Goal: Complete application form

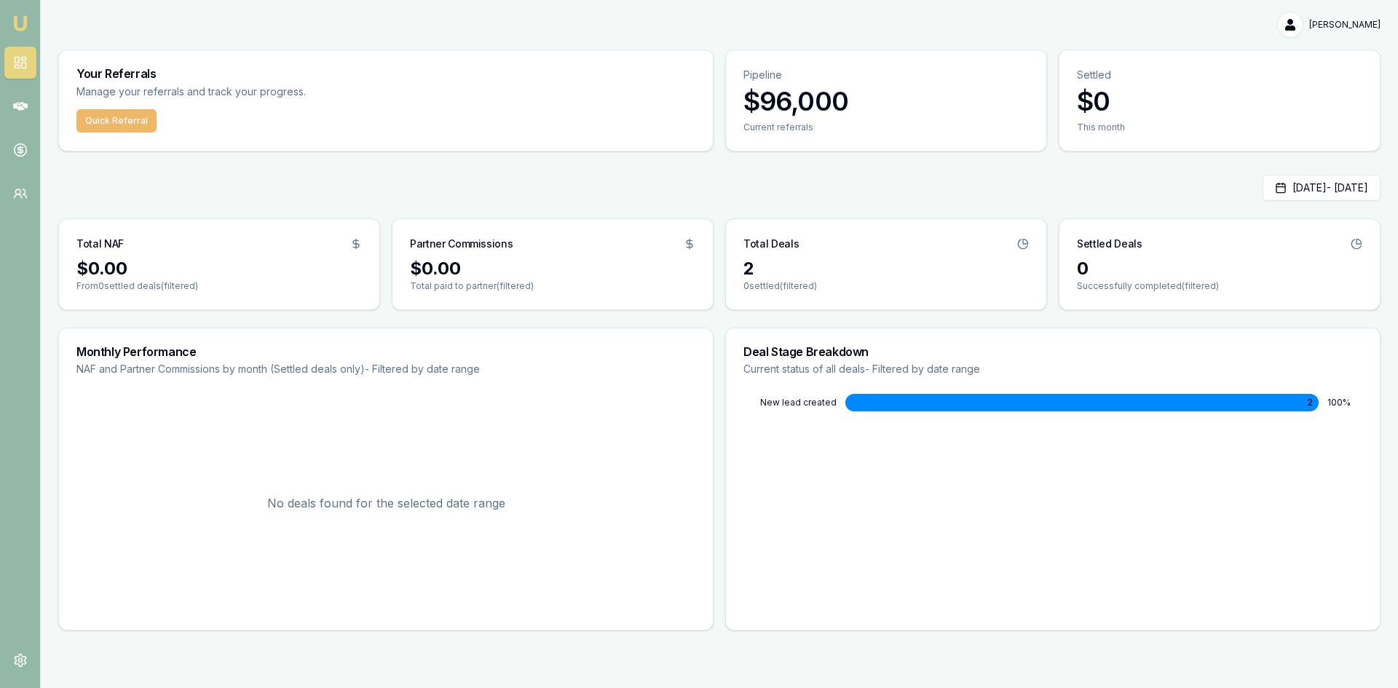
click at [111, 120] on button "Quick Referral" at bounding box center [116, 120] width 80 height 23
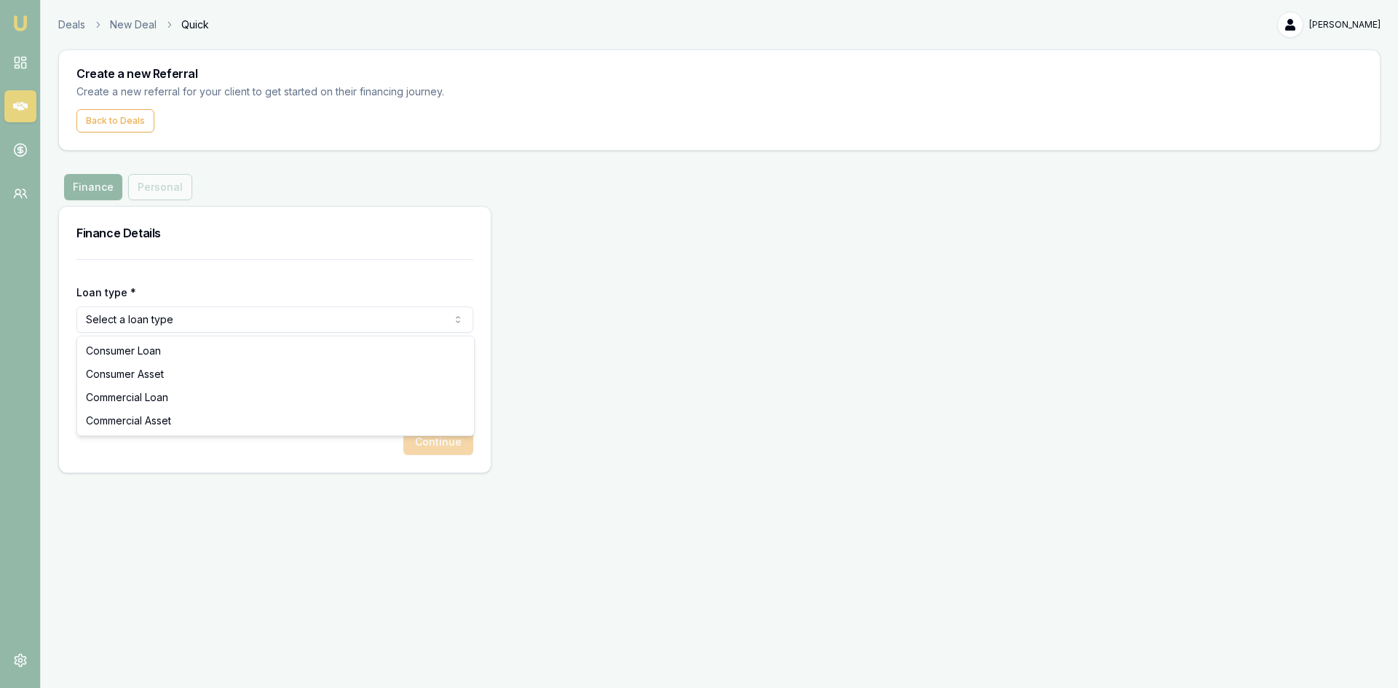
click at [155, 325] on html "Emu Money Deals New Deal Quick [PERSON_NAME] Toggle Menu Create a new Referral …" at bounding box center [699, 344] width 1398 height 688
select select "COMMERCIAL_LOAN"
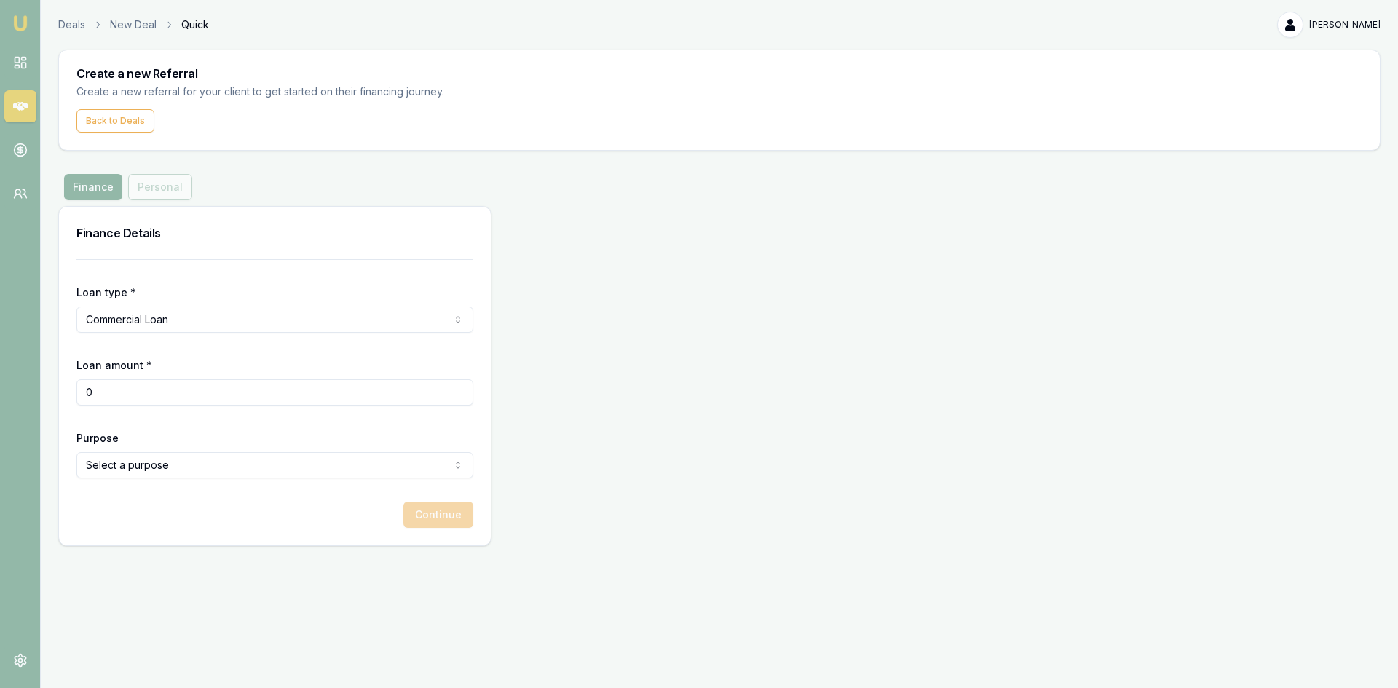
click at [95, 387] on input "0" at bounding box center [274, 392] width 397 height 26
type input "$40,000"
click at [167, 453] on html "Emu Money Deals New Deal Quick [PERSON_NAME] Toggle Menu Create a new Referral …" at bounding box center [699, 344] width 1398 height 688
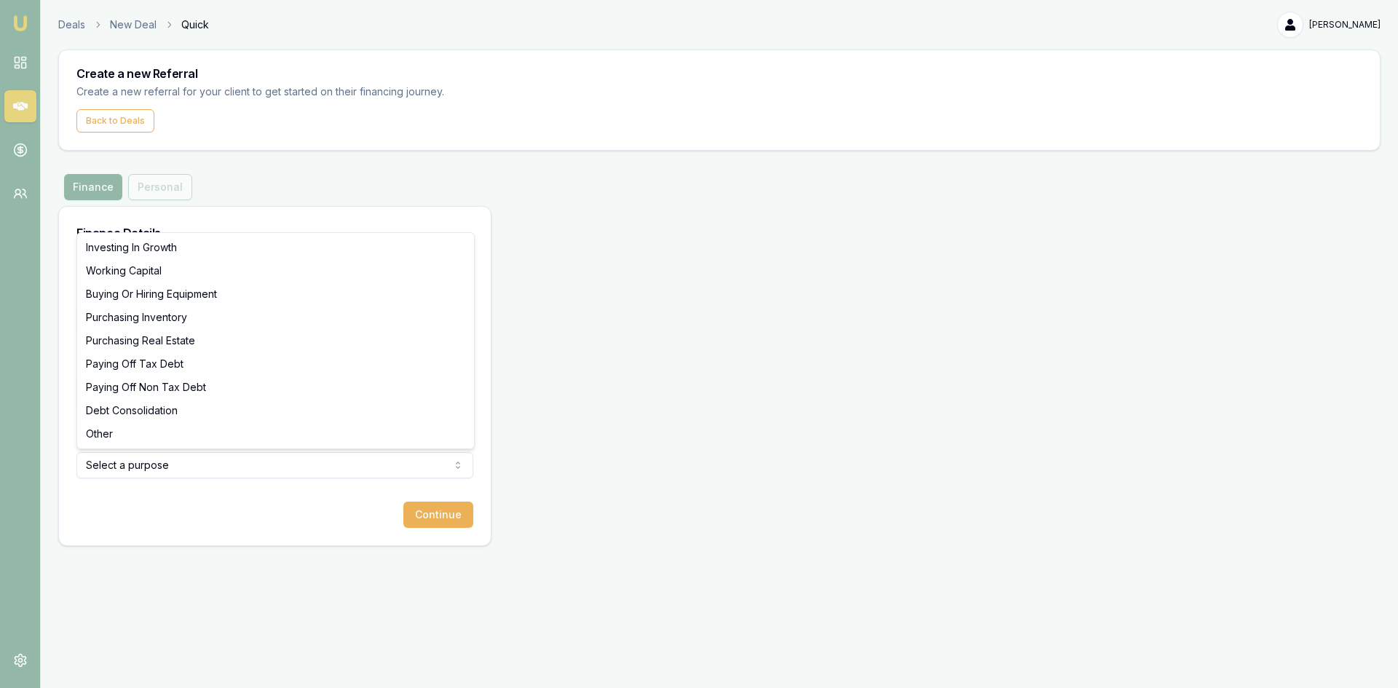
select select "WORKING_CAPITAL"
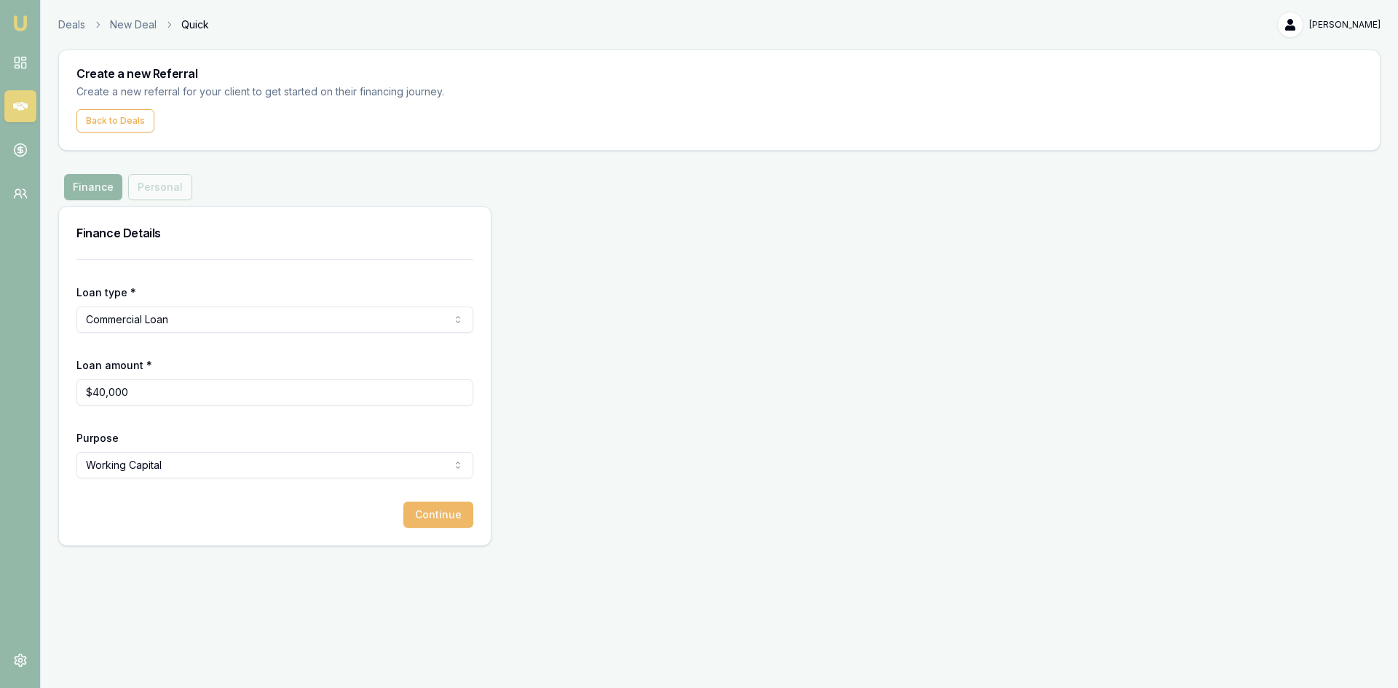
click at [442, 519] on button "Continue" at bounding box center [438, 515] width 70 height 26
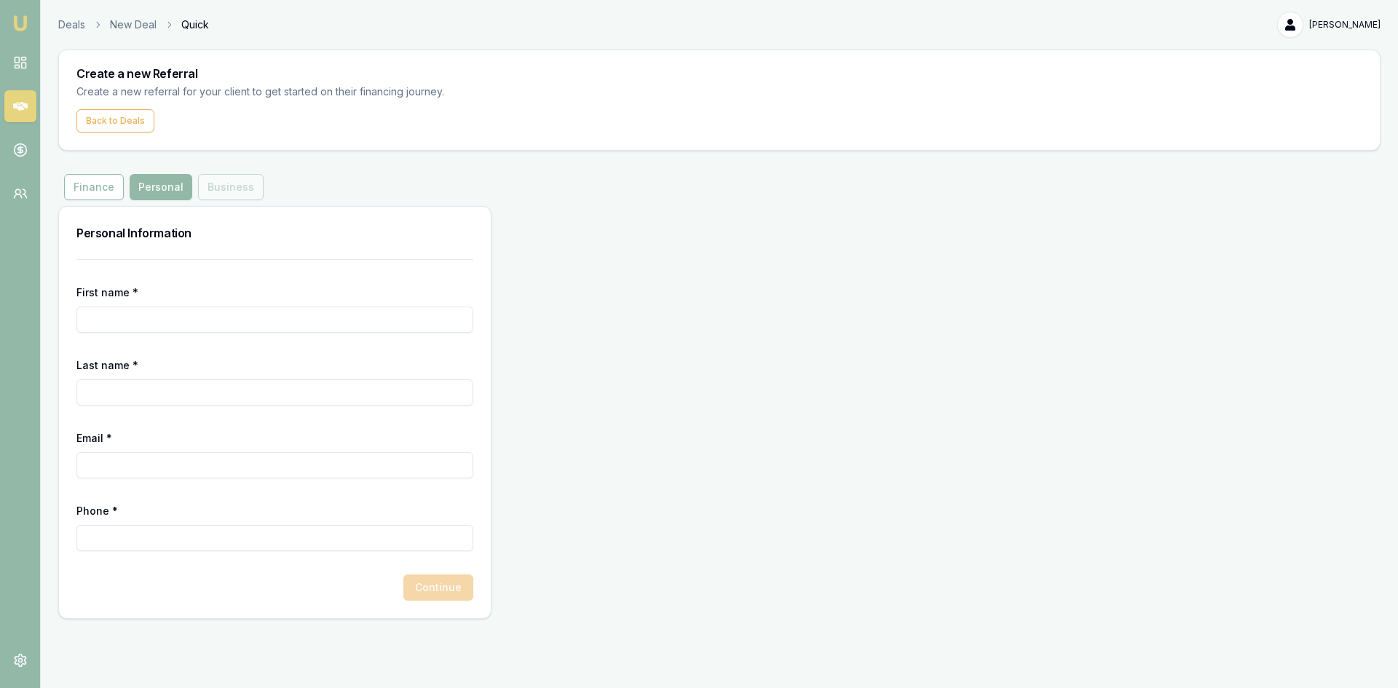
click at [104, 327] on input "First name *" at bounding box center [274, 320] width 397 height 26
type input "[PERSON_NAME]"
type input "singh"
click at [114, 471] on input "Email *" at bounding box center [274, 465] width 397 height 26
paste input "[EMAIL_ADDRESS][DOMAIN_NAME]"
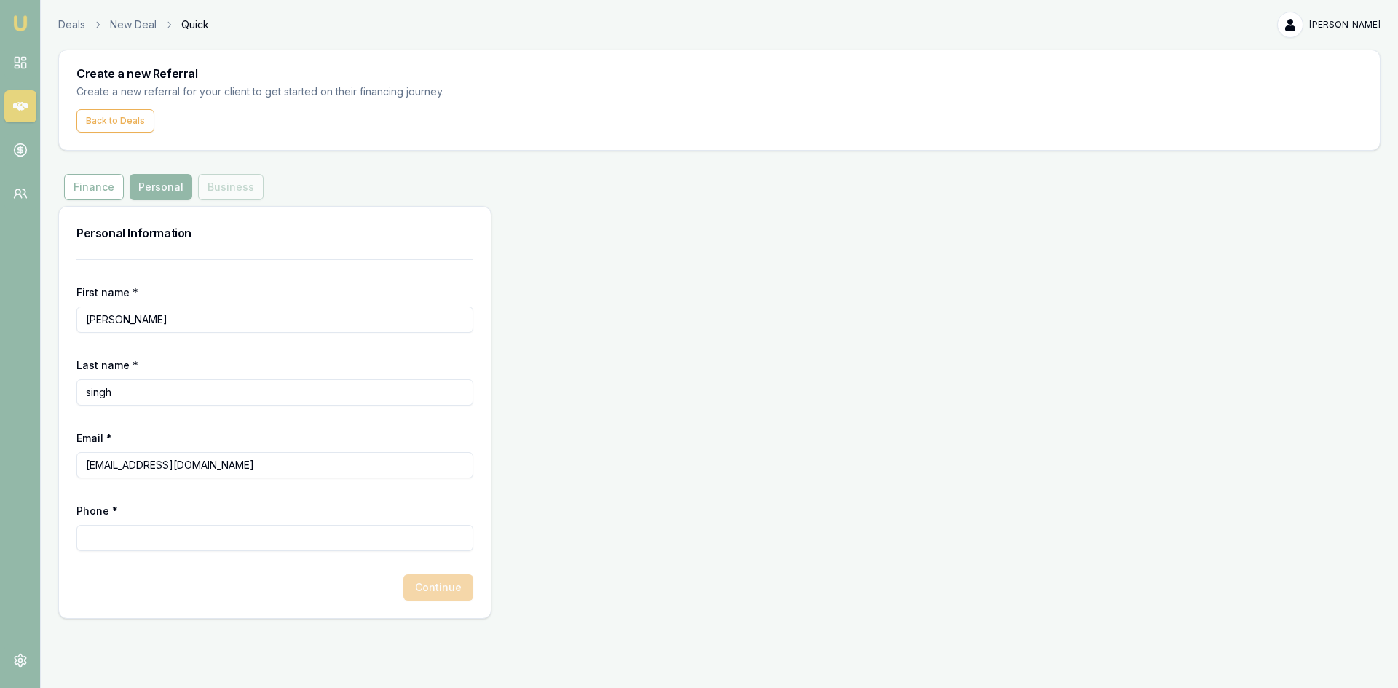
type input "[EMAIL_ADDRESS][DOMAIN_NAME]"
click at [170, 548] on input "Phone *" at bounding box center [274, 538] width 397 height 26
paste input "478 472 757"
type input "0478 472 757"
click at [435, 588] on button "Continue" at bounding box center [438, 588] width 70 height 26
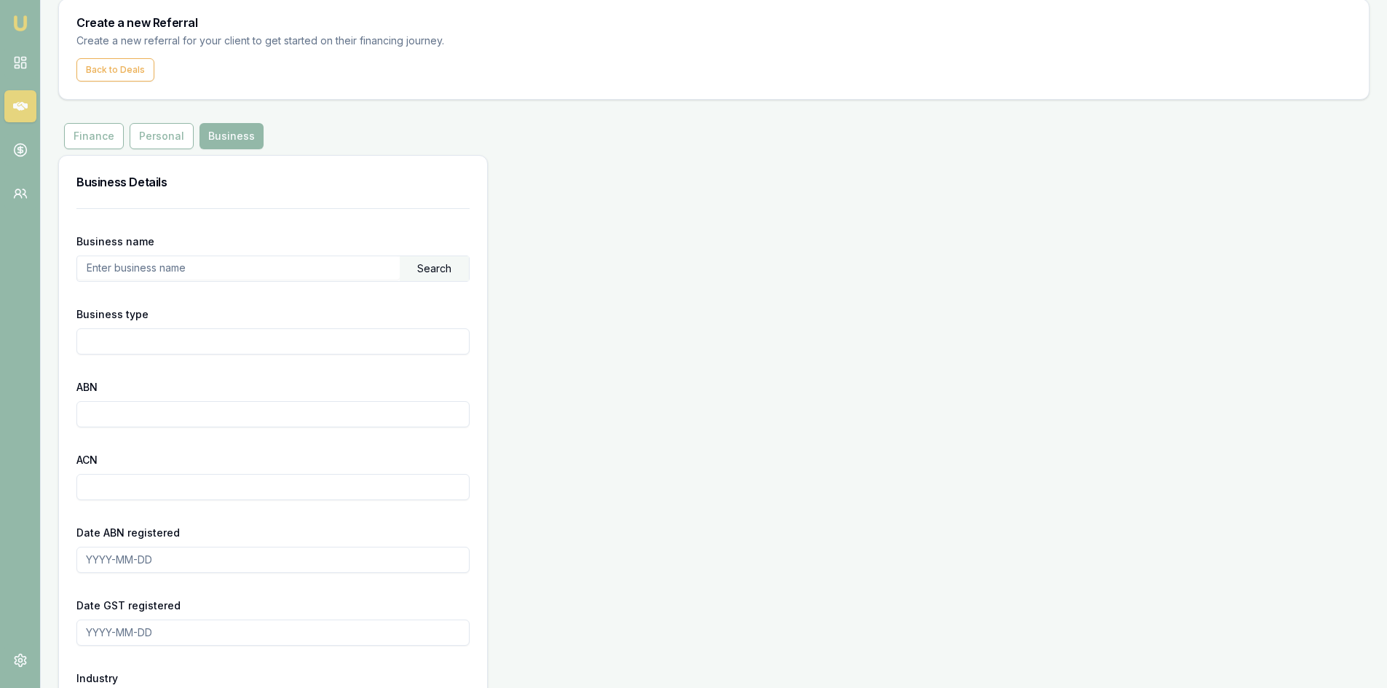
scroll to position [73, 0]
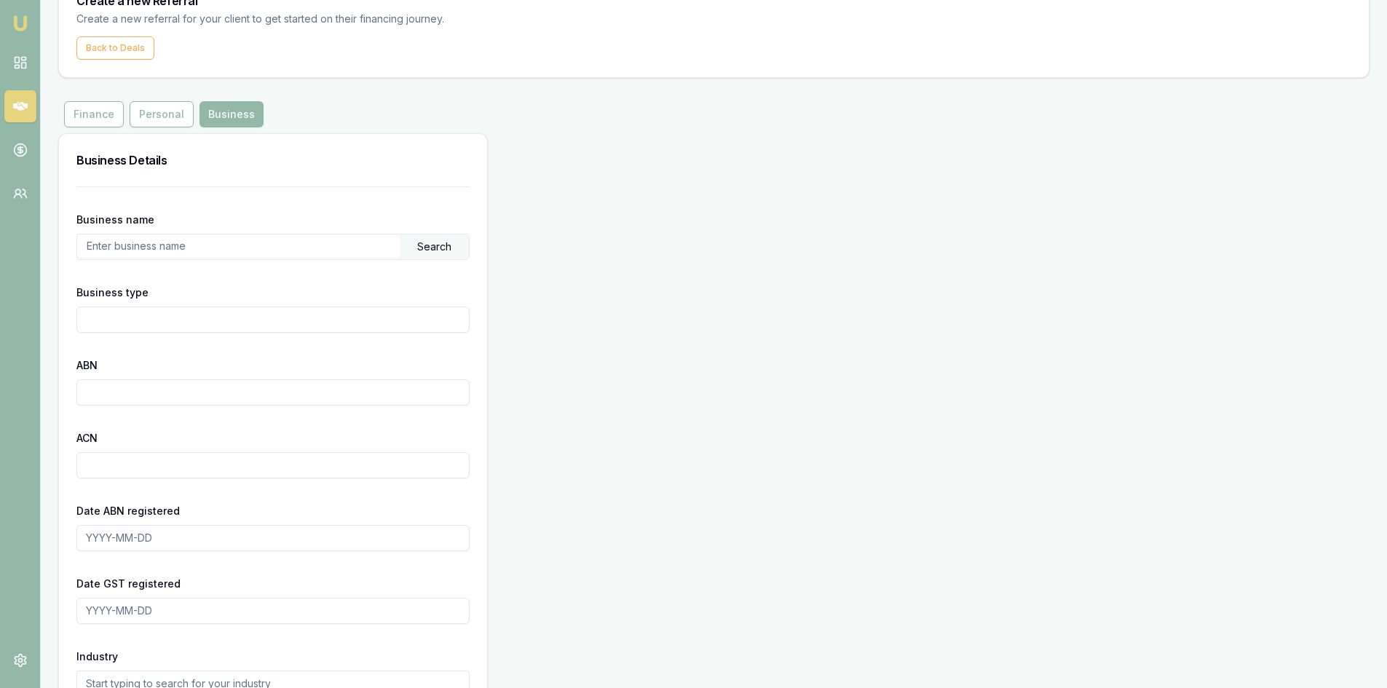
click at [159, 249] on input "text" at bounding box center [238, 245] width 323 height 23
paste input "[PERSON_NAME] TRANSPORT GROUP PTY LTD"
type input "[PERSON_NAME] TRANSPORT GROUP PTY LTD"
click at [428, 247] on div "Search" at bounding box center [434, 246] width 69 height 25
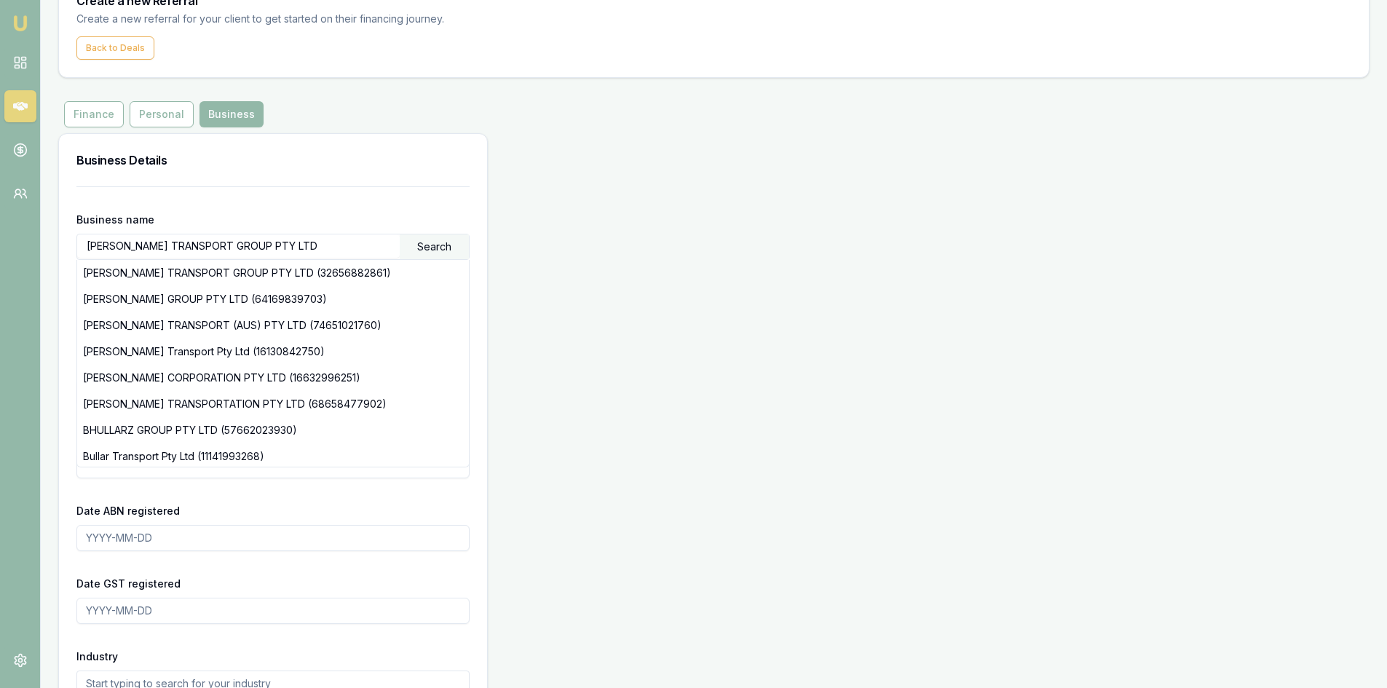
click at [550, 305] on div "Business Details Business name [PERSON_NAME] TRANSPORT GROUP PTY LTD Search [PE…" at bounding box center [714, 485] width 1312 height 704
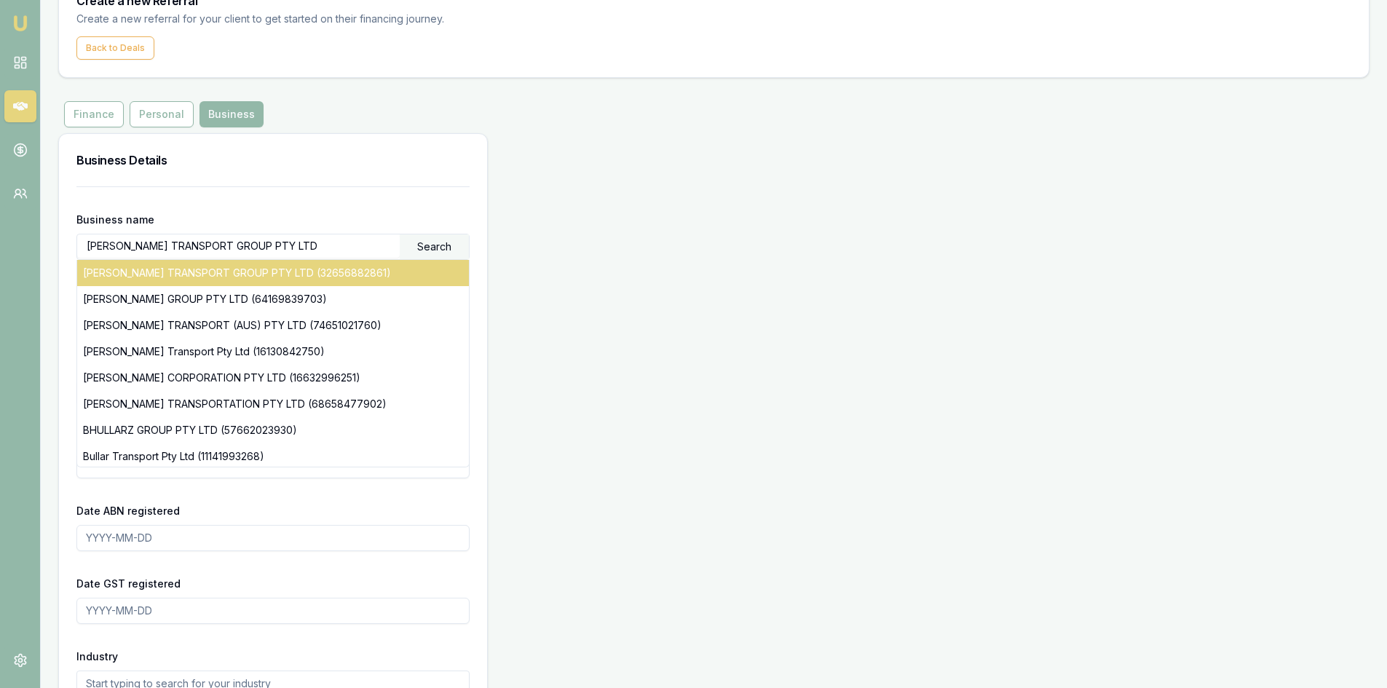
click at [296, 269] on div "[PERSON_NAME] TRANSPORT GROUP PTY LTD (32656882861)" at bounding box center [273, 273] width 392 height 26
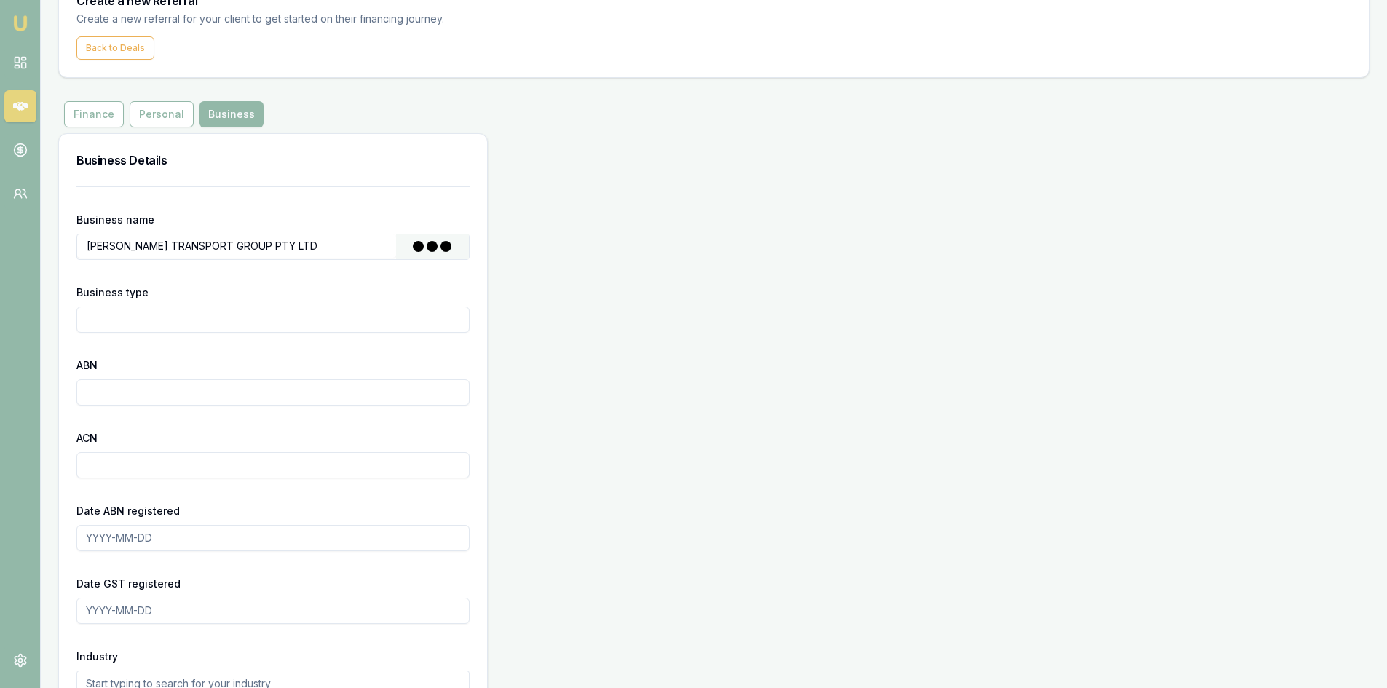
type input "Australian Private Company"
type input "32656882861"
type input "656882861"
type input "[DATE]"
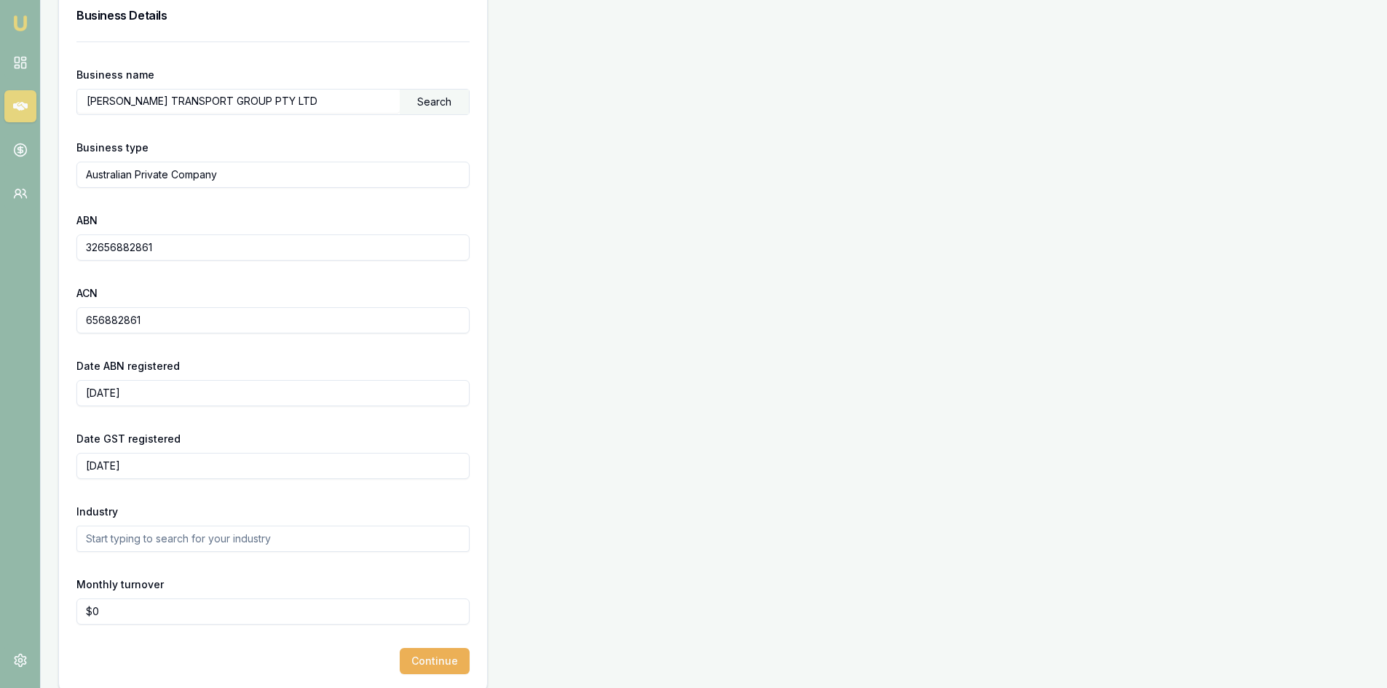
scroll to position [234, 0]
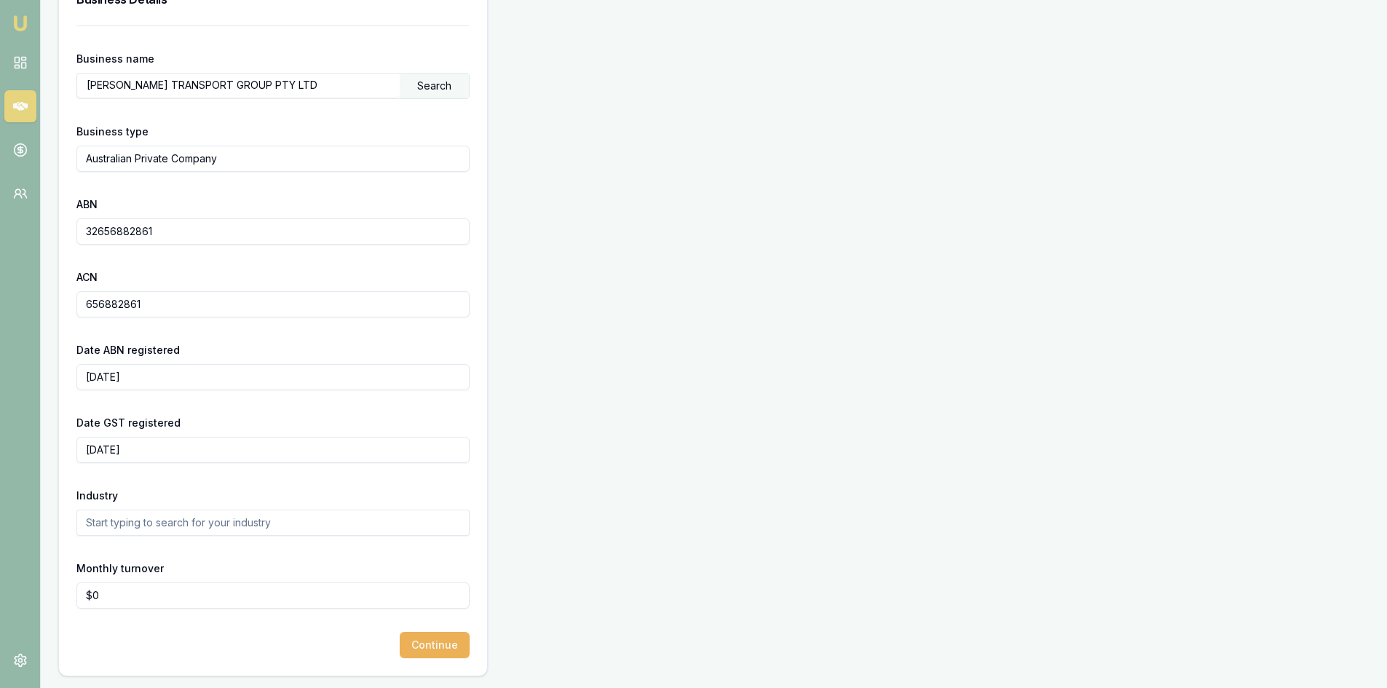
click at [165, 519] on input "text" at bounding box center [272, 523] width 393 height 26
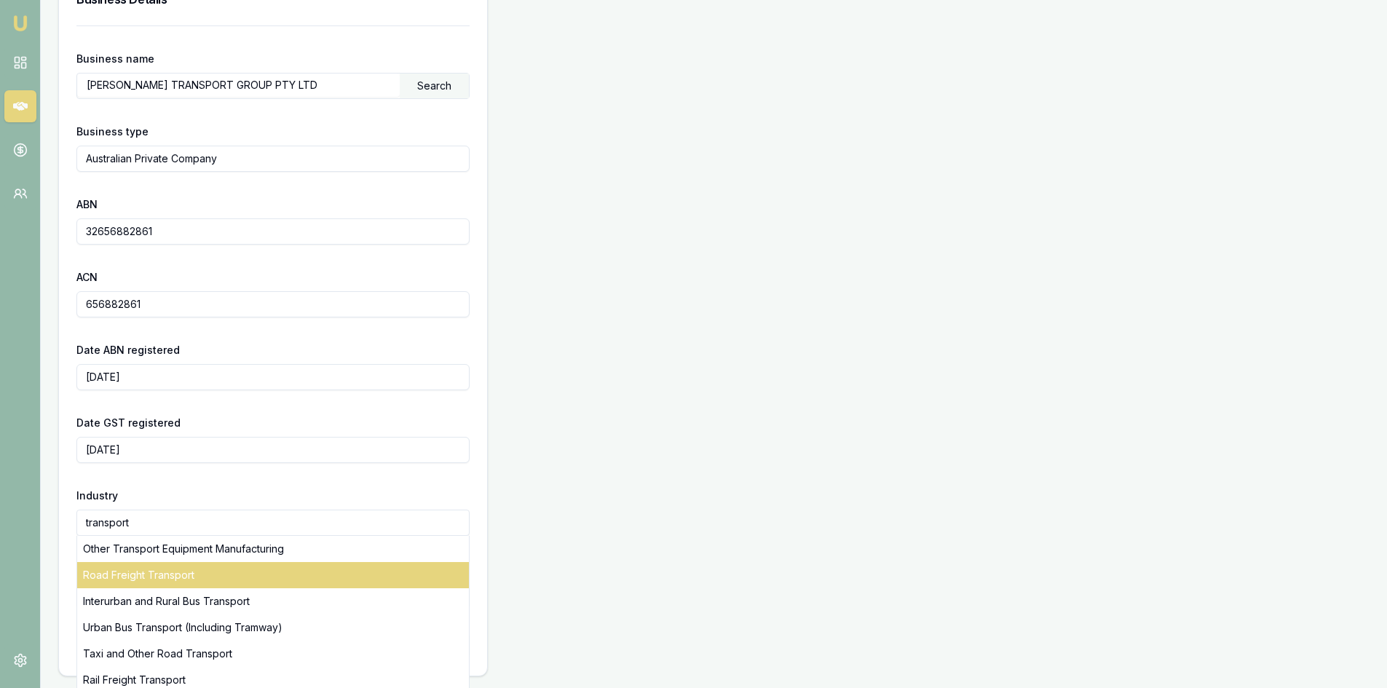
click at [212, 576] on div "Road Freight Transport" at bounding box center [273, 575] width 392 height 26
type input "Road Freight Transport"
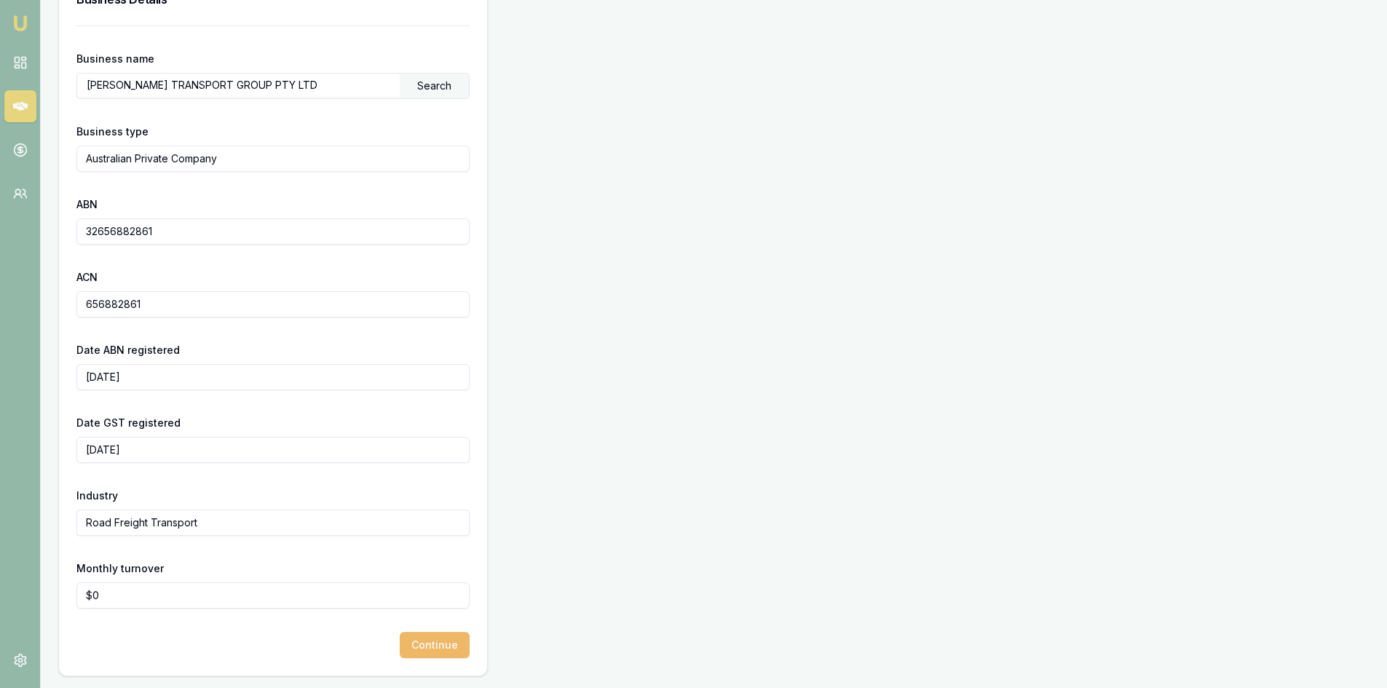
click at [443, 647] on button "Continue" at bounding box center [435, 645] width 70 height 26
